Goal: Task Accomplishment & Management: Complete application form

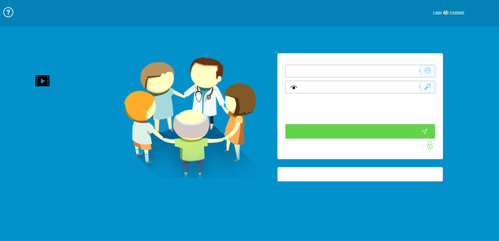
click at [389, 77] on div at bounding box center [360, 71] width 150 height 13
type input "התחבר עכשיו"
type input "עדיין לא? צור חשבון!"
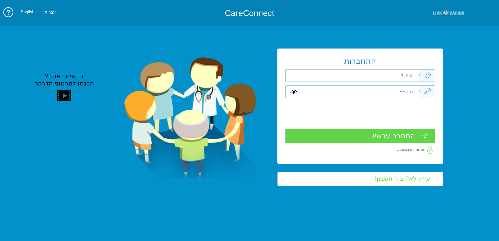
click at [392, 75] on input "text" at bounding box center [361, 75] width 118 height 12
type input "ד"
type input "[EMAIL_ADDRESS][DOMAIN_NAME]"
click at [399, 94] on input "text" at bounding box center [361, 92] width 118 height 12
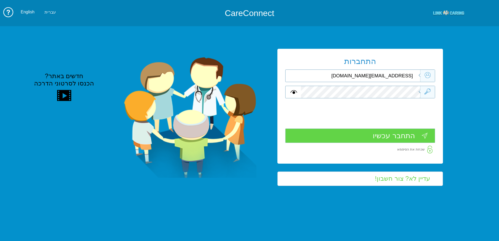
click at [375, 134] on input "התחבר עכשיו" at bounding box center [360, 135] width 150 height 14
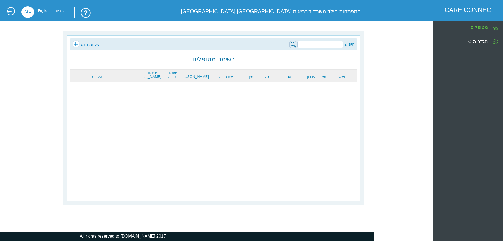
click at [92, 45] on link "מטופל חדש" at bounding box center [85, 44] width 27 height 8
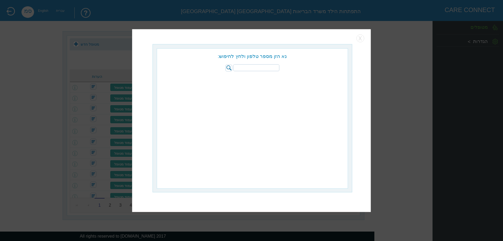
paste input "052-6623044"
type input "052-6623044"
click at [228, 68] on img at bounding box center [228, 67] width 7 height 7
click at [293, 79] on input "radio" at bounding box center [293, 78] width 5 height 5
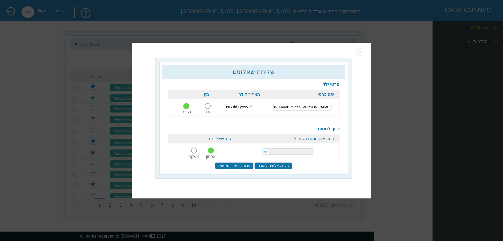
click at [293, 106] on input "שיינמן מלכות אמונה רינה" at bounding box center [302, 107] width 58 height 7
type input "2020-12-16"
click at [278, 149] on select "הפרעות קשב וריכוז התפתחות הילד התפתחות ותקשורת" at bounding box center [287, 151] width 51 height 7
select select "18"
click at [262, 148] on select "הפרעות קשב וריכוז התפתחות הילד התפתחות ותקשורת" at bounding box center [287, 151] width 51 height 7
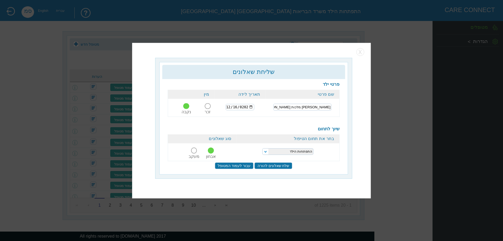
click at [194, 151] on span at bounding box center [194, 150] width 6 height 6
click at [194, 153] on input "מעקב" at bounding box center [194, 153] width 13 height 0
click at [275, 164] on input "שלח שאלונים להורה" at bounding box center [274, 165] width 38 height 7
